Goal: Task Accomplishment & Management: Manage account settings

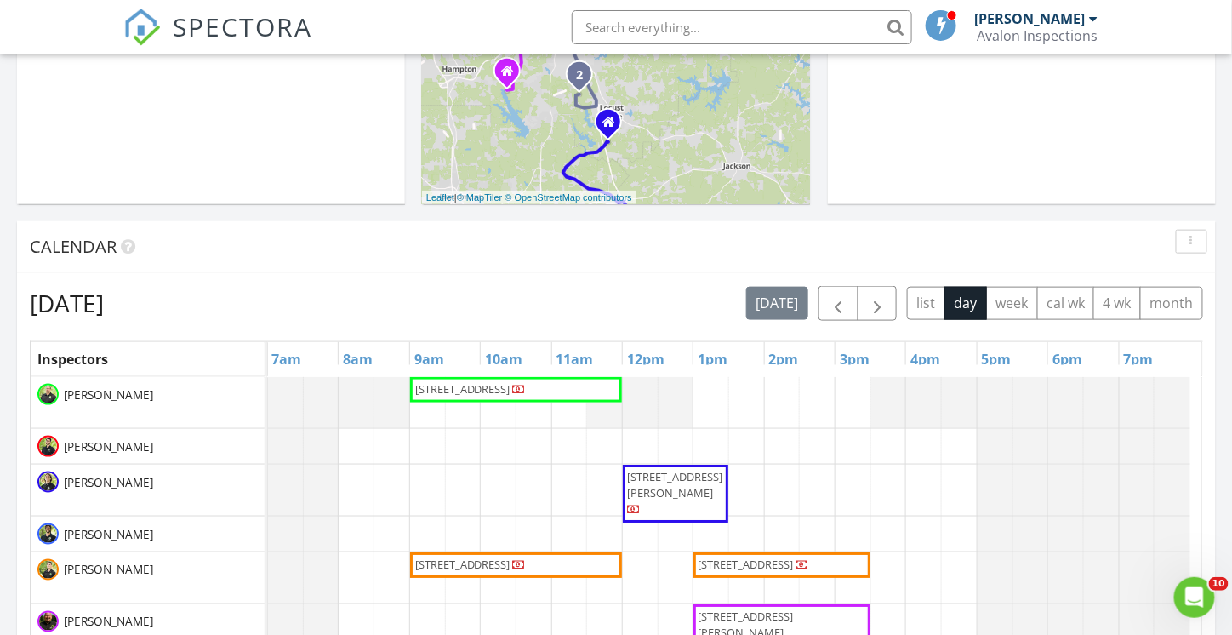
scroll to position [681, 0]
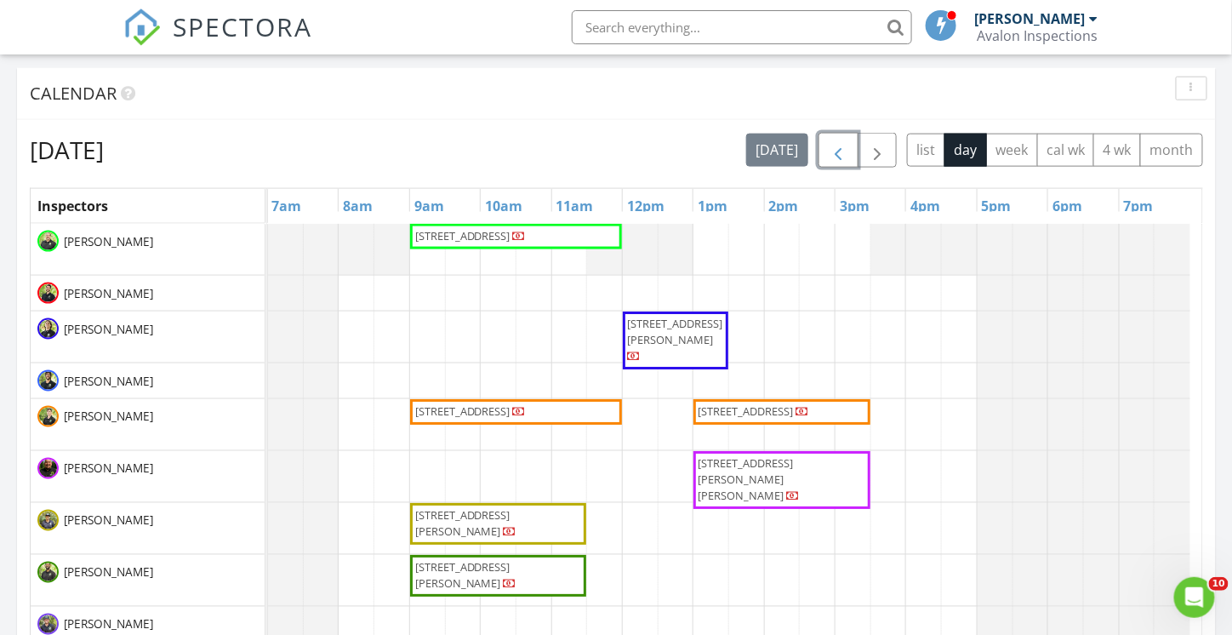
click at [834, 145] on span "button" at bounding box center [838, 150] width 20 height 20
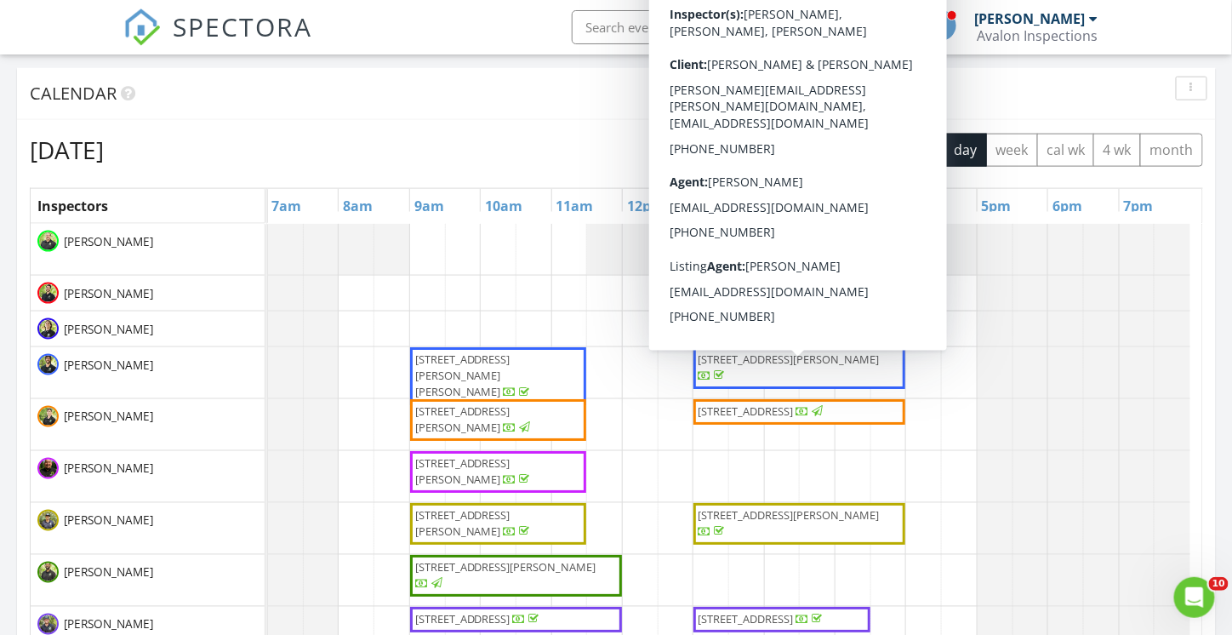
click at [768, 236] on span "[STREET_ADDRESS][PERSON_NAME]" at bounding box center [789, 235] width 181 height 15
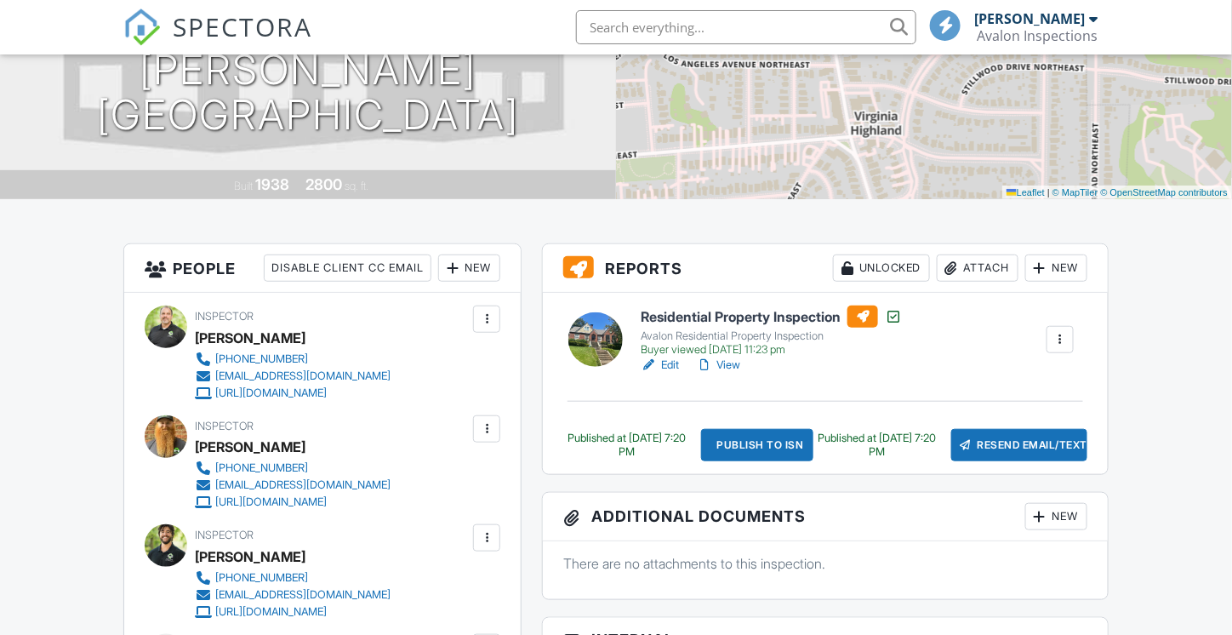
click at [723, 367] on link "View" at bounding box center [718, 365] width 44 height 17
